Goal: Navigation & Orientation: Find specific page/section

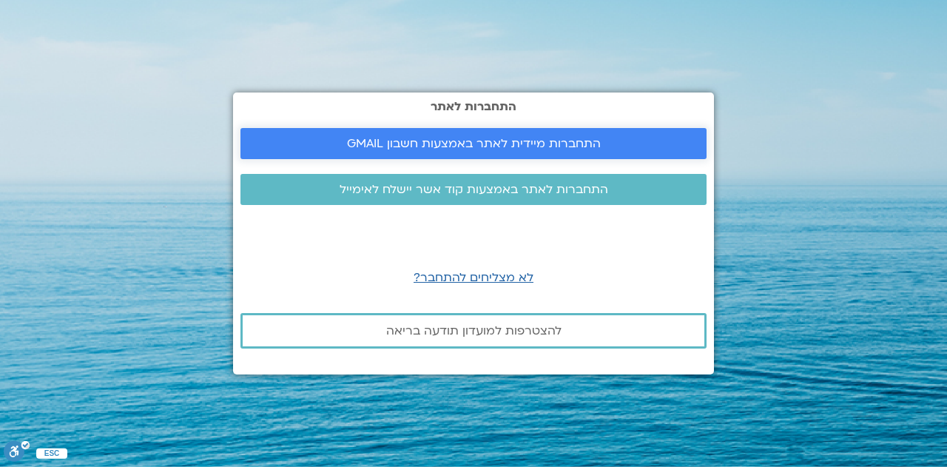
click at [271, 152] on link "התחברות מיידית לאתר באמצעות חשבון GMAIL" at bounding box center [473, 143] width 466 height 31
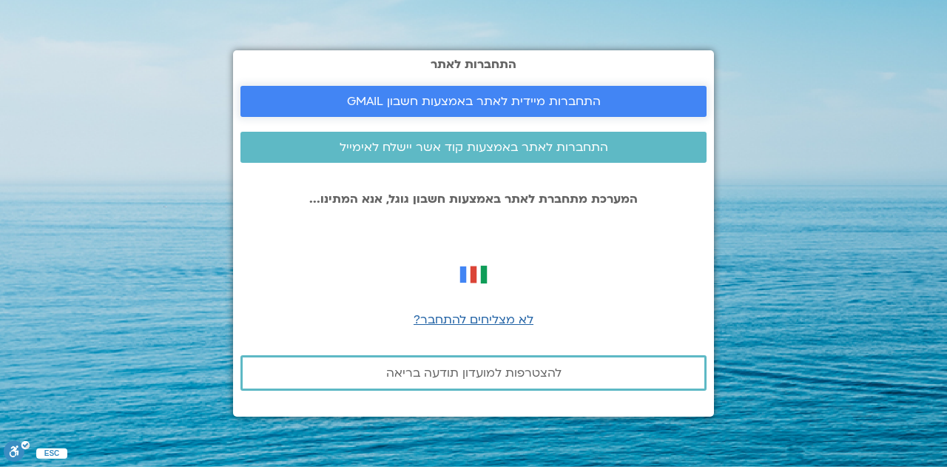
click at [365, 95] on span "התחברות מיידית לאתר באמצעות חשבון GMAIL" at bounding box center [474, 101] width 254 height 13
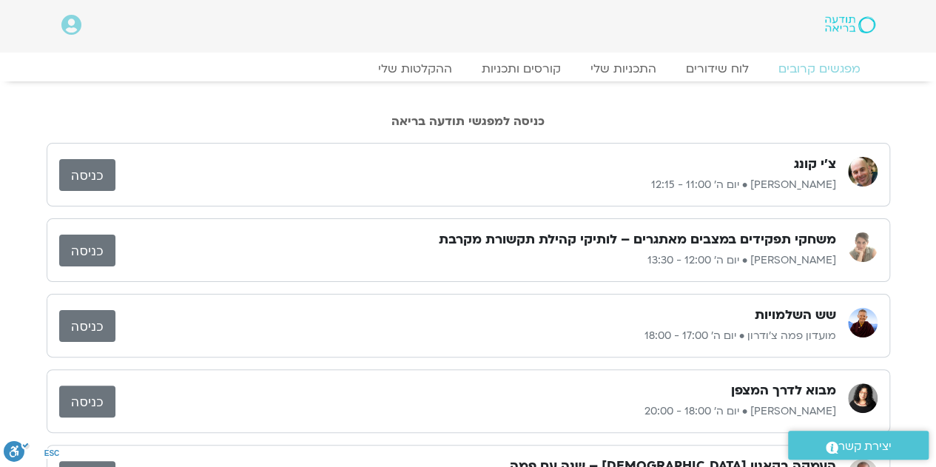
click at [67, 249] on link "כניסה" at bounding box center [87, 251] width 56 height 32
